Goal: Navigation & Orientation: Go to known website

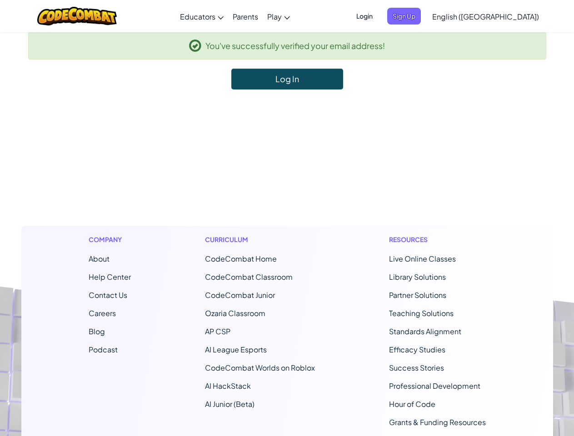
click at [287, 218] on footer "Company About Help Center Contact Us Careers Blog Podcast Curriculum CodeCombat…" at bounding box center [287, 336] width 574 height 492
click at [378, 16] on span "Login" at bounding box center [364, 16] width 27 height 17
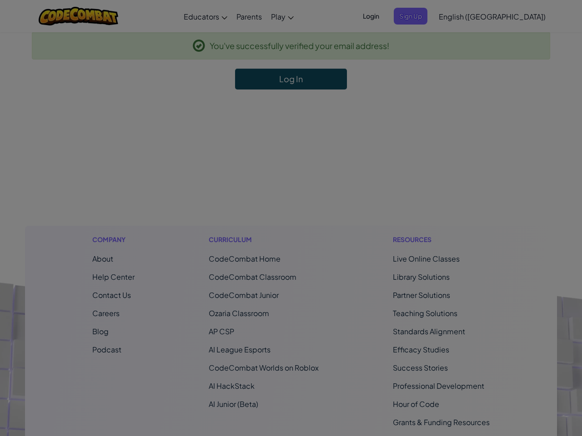
click at [0, 0] on input "Email or Username :" at bounding box center [0, 0] width 0 height 0
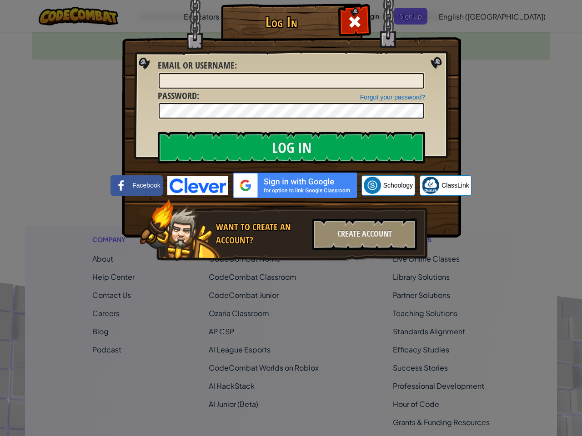
click at [460, 16] on div "Log In Unknown Error Email or Username : Forgot your password? Password : Log I…" at bounding box center [291, 218] width 582 height 436
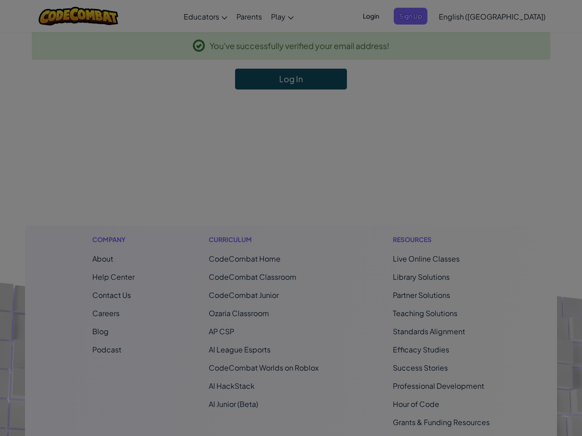
click at [460, 16] on div "Log In Unknown Error Email or Username : Forgot your password? Password : Log I…" at bounding box center [291, 218] width 582 height 436
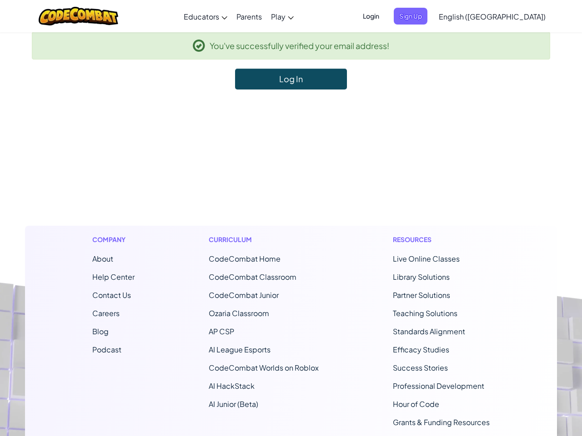
click at [508, 16] on div at bounding box center [291, 218] width 582 height 436
click at [287, 263] on li "CodeCombat Home" at bounding box center [264, 259] width 110 height 11
